Goal: Task Accomplishment & Management: Manage account settings

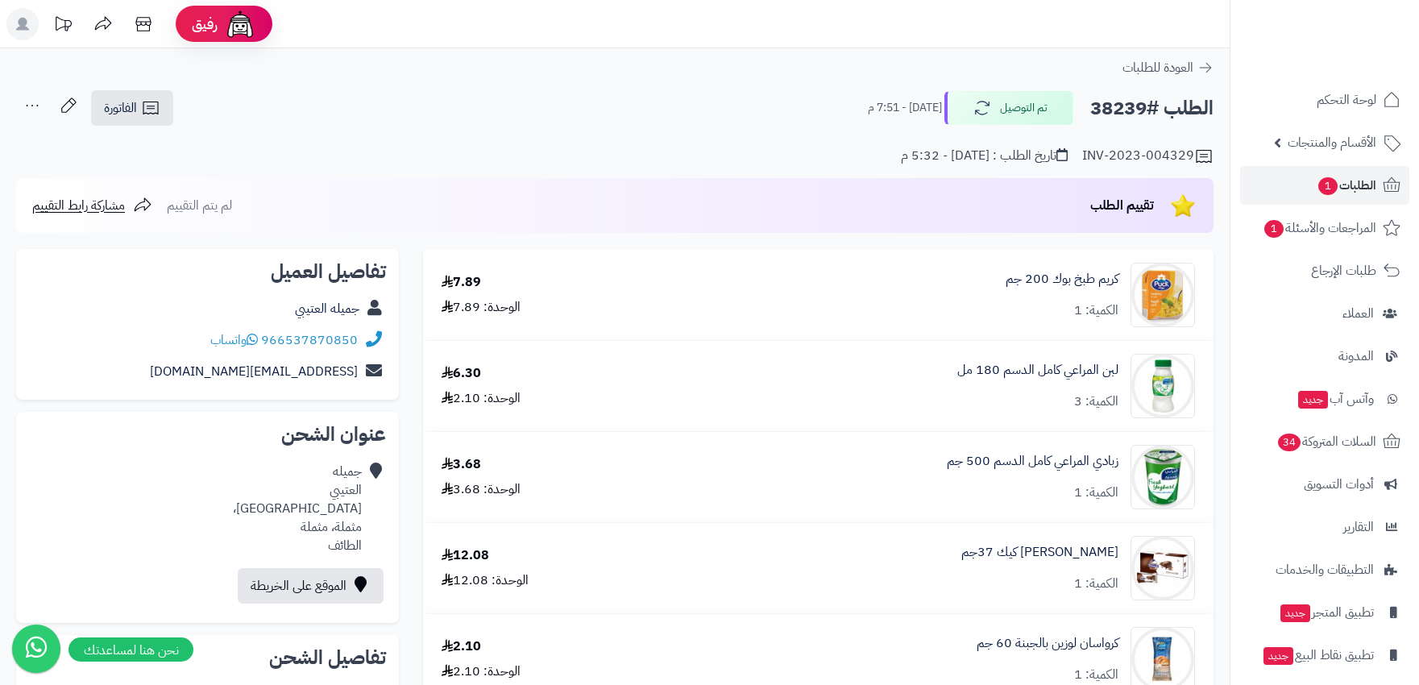
scroll to position [2238, 0]
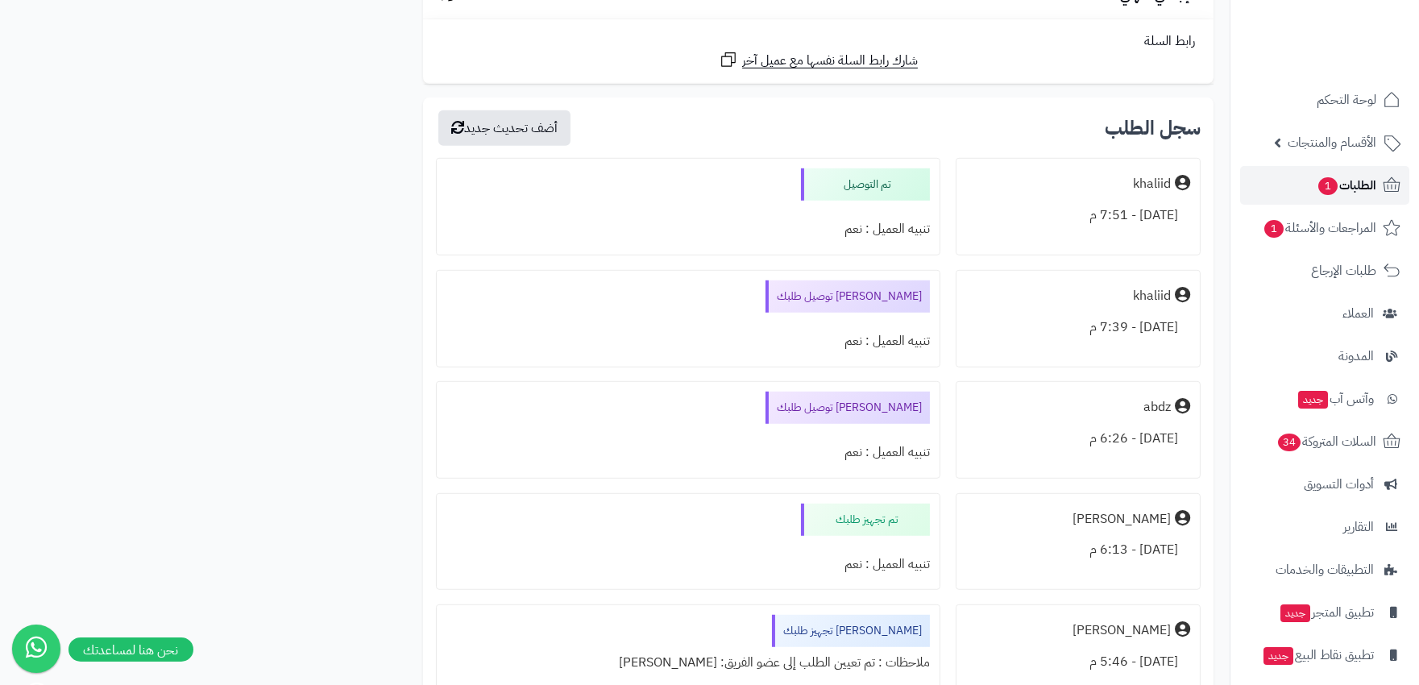
click at [1352, 174] on span "الطلبات 1" at bounding box center [1347, 185] width 60 height 23
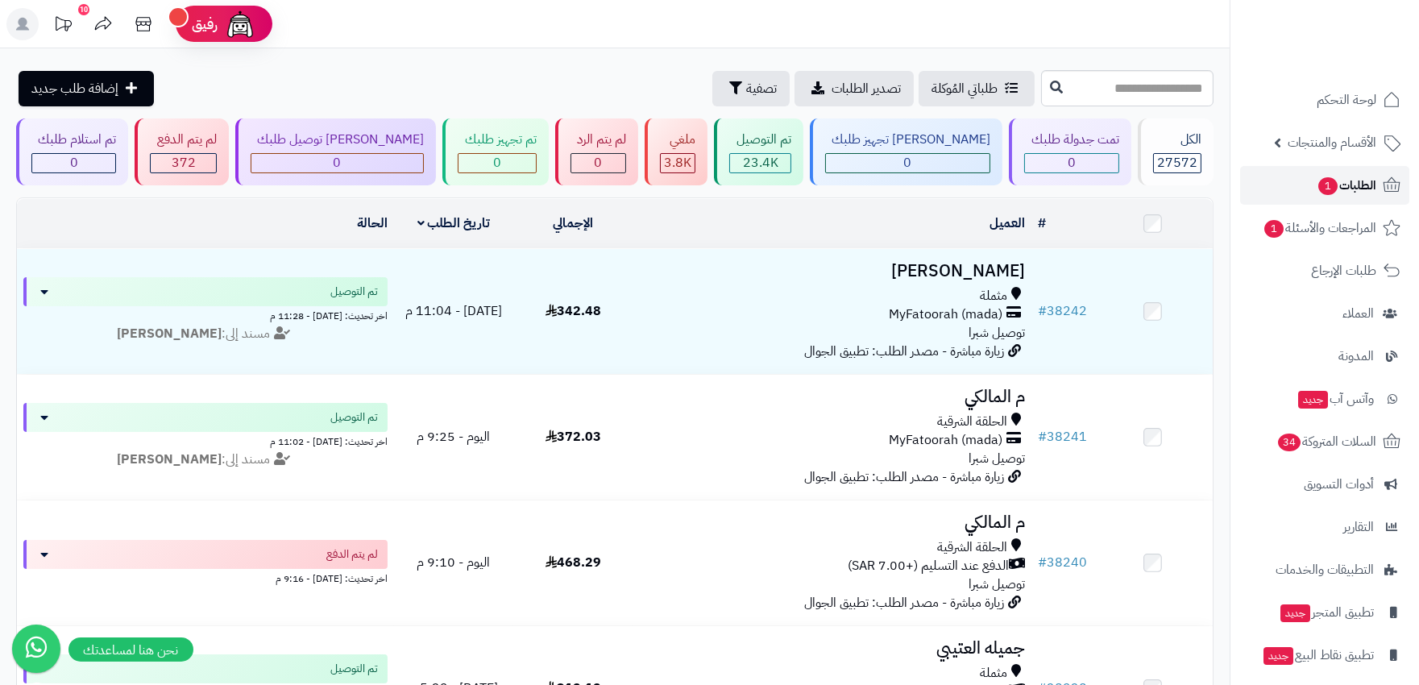
click at [1346, 196] on span "الطلبات 1" at bounding box center [1347, 185] width 60 height 23
click at [1327, 239] on span "المراجعات والأسئلة 1" at bounding box center [1319, 228] width 113 height 23
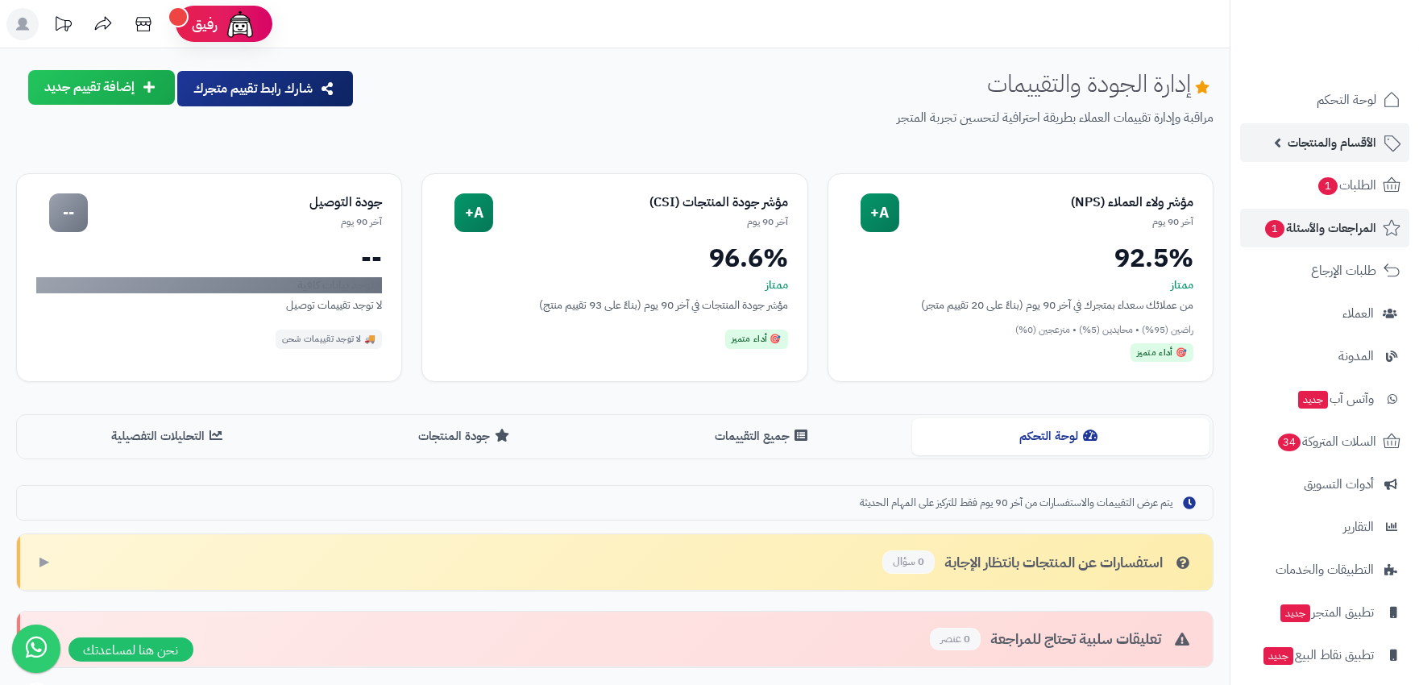
click at [1404, 160] on link "الأقسام والمنتجات" at bounding box center [1324, 142] width 169 height 39
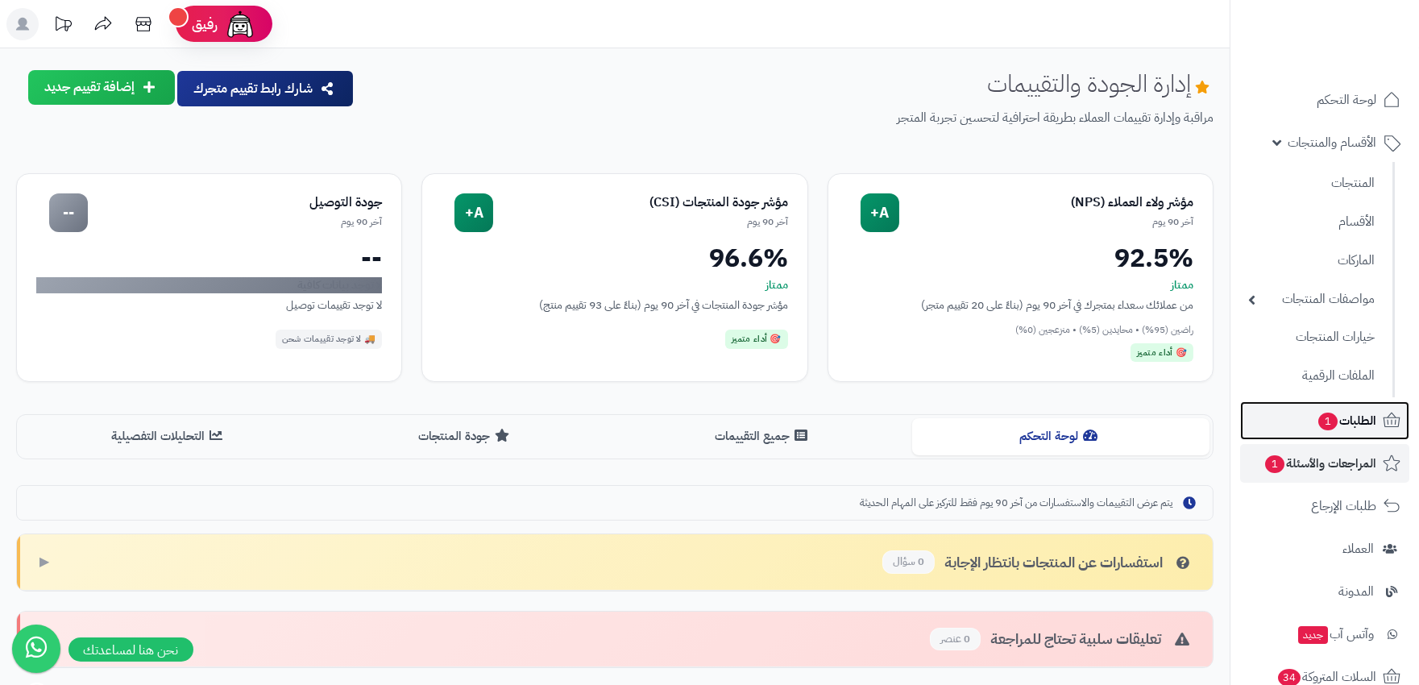
click at [1354, 423] on span "الطلبات 1" at bounding box center [1347, 420] width 60 height 23
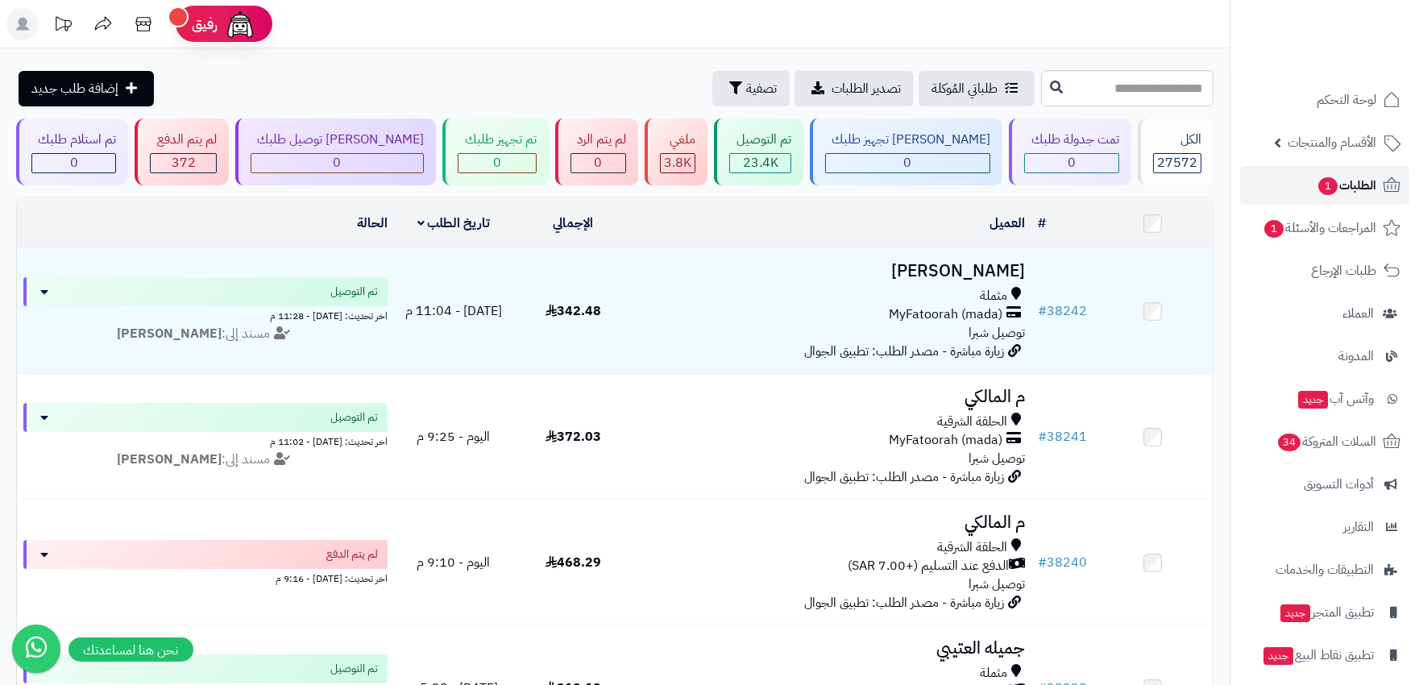
click at [1365, 179] on span "الطلبات 1" at bounding box center [1347, 185] width 60 height 23
